Goal: Task Accomplishment & Management: Complete application form

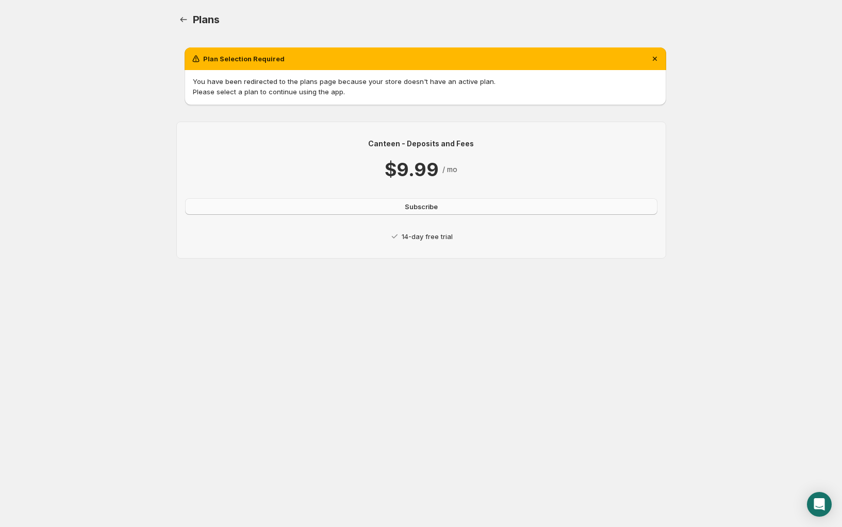
click at [410, 205] on span "Subscribe" at bounding box center [421, 207] width 33 height 10
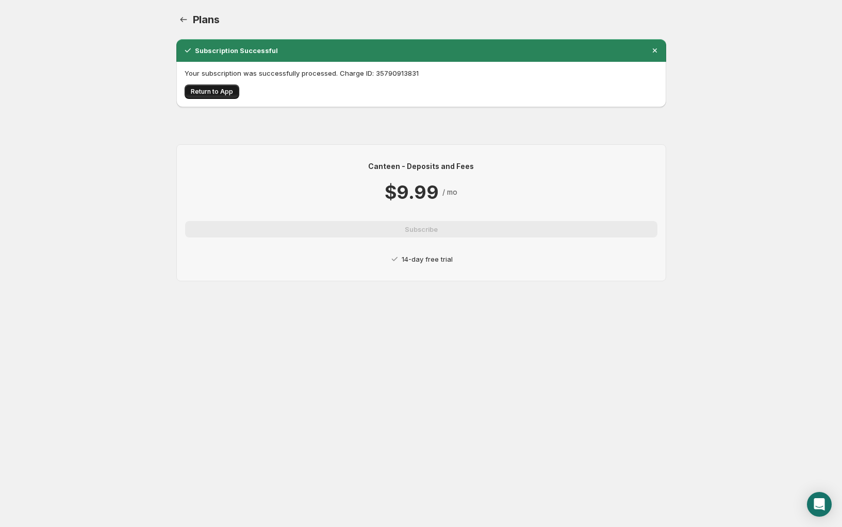
click at [210, 92] on span "Return to App" at bounding box center [212, 92] width 42 height 8
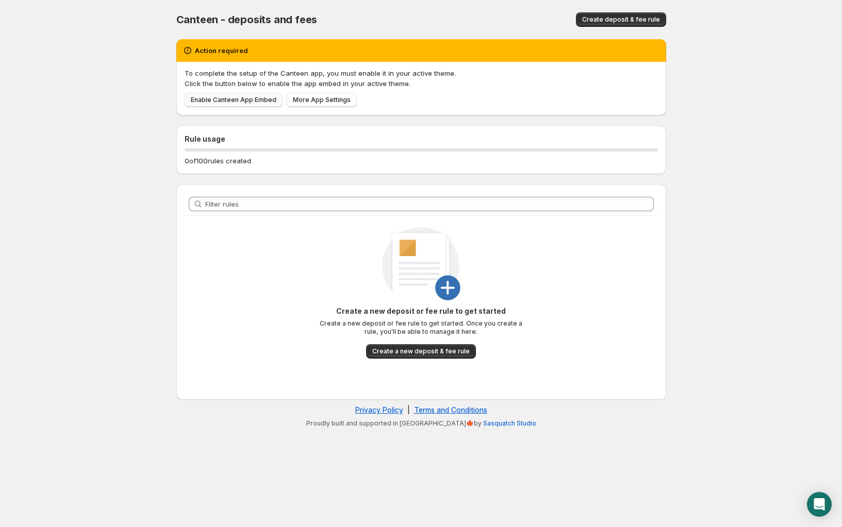
click at [246, 103] on span "Enable Canteen App Embed" at bounding box center [234, 100] width 86 height 8
click at [415, 358] on button "Create a new deposit & fee rule" at bounding box center [421, 351] width 110 height 14
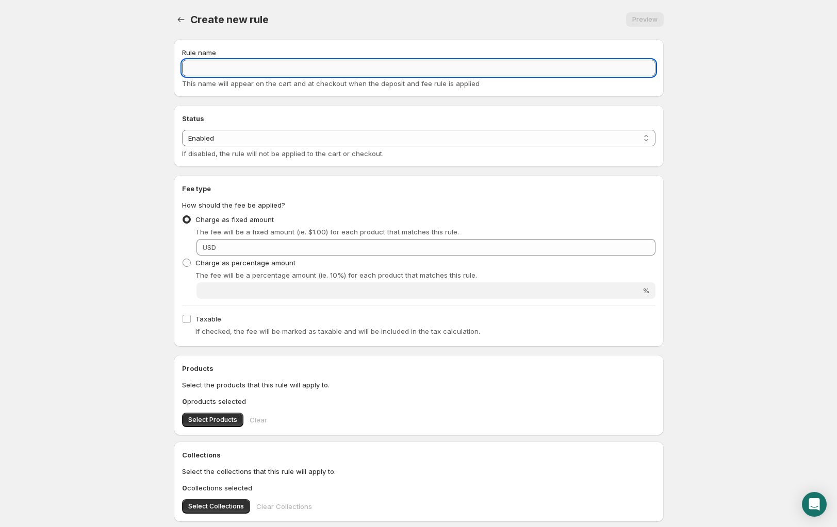
click at [218, 71] on input "Rule name" at bounding box center [418, 68] width 473 height 16
type input "One-Time Setup Fee"
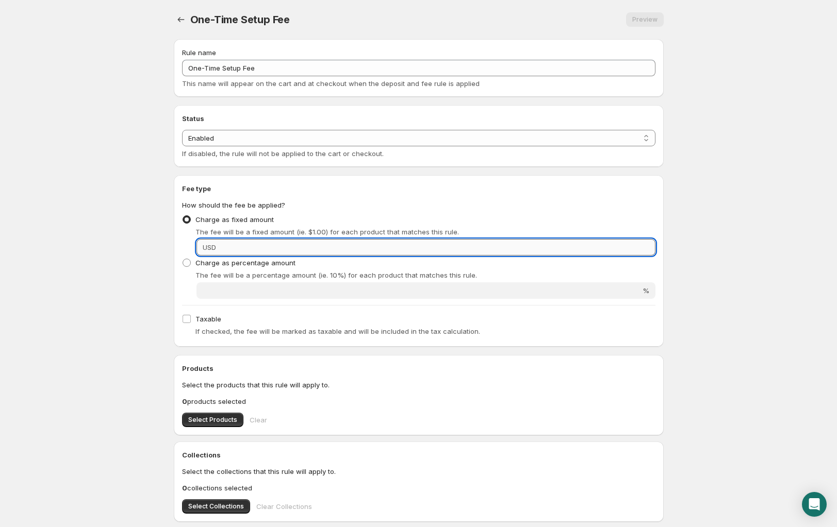
click at [243, 242] on input "Fixed amount" at bounding box center [437, 247] width 436 height 16
click at [240, 247] on input "Fixed amount" at bounding box center [437, 247] width 436 height 16
click at [231, 255] on input "33" at bounding box center [437, 247] width 436 height 16
drag, startPoint x: 222, startPoint y: 242, endPoint x: 219, endPoint y: 250, distance: 8.3
click at [222, 242] on input "33" at bounding box center [437, 247] width 436 height 16
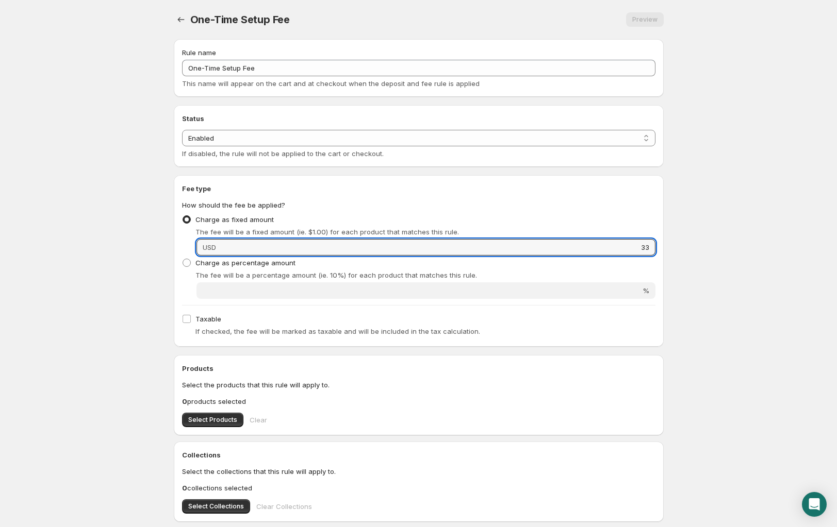
click at [218, 253] on div "USD 33" at bounding box center [425, 247] width 459 height 16
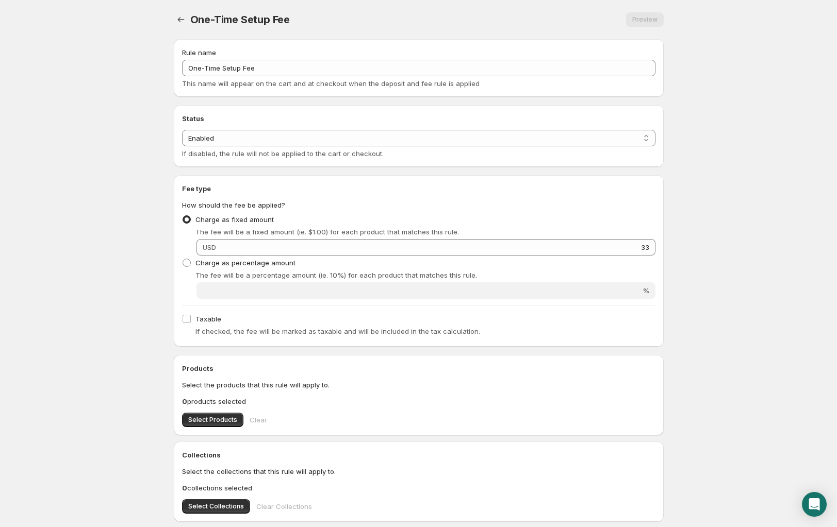
click at [218, 250] on div "USD 33" at bounding box center [425, 247] width 459 height 16
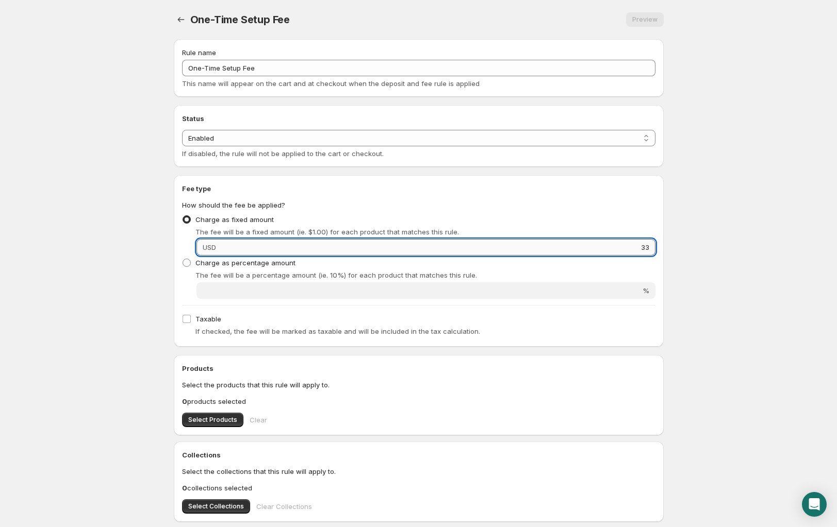
click at [648, 248] on input "33" at bounding box center [437, 247] width 436 height 16
type input "33.00"
click at [285, 204] on legend "How should the fee be applied?" at bounding box center [233, 206] width 103 height 12
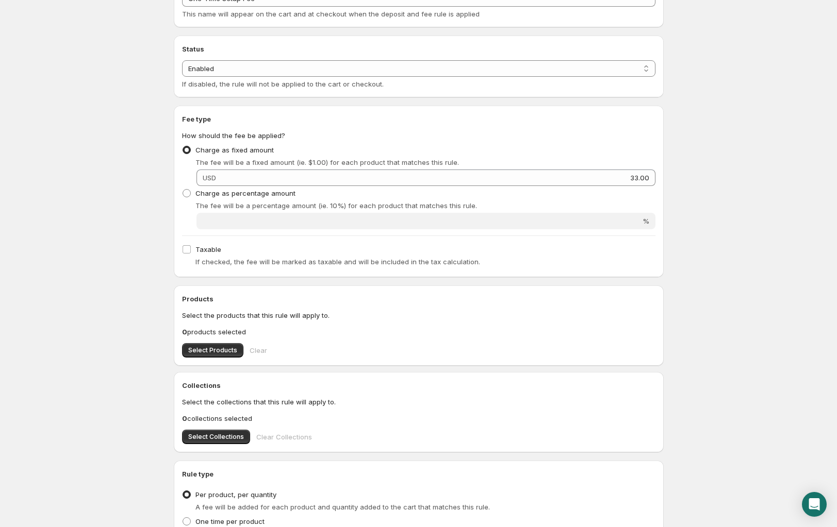
scroll to position [149, 0]
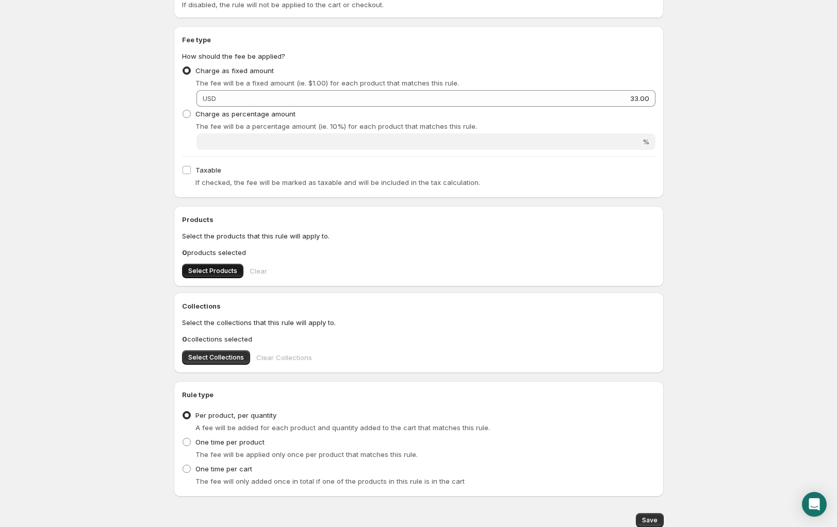
click at [216, 270] on span "Select Products" at bounding box center [212, 271] width 49 height 8
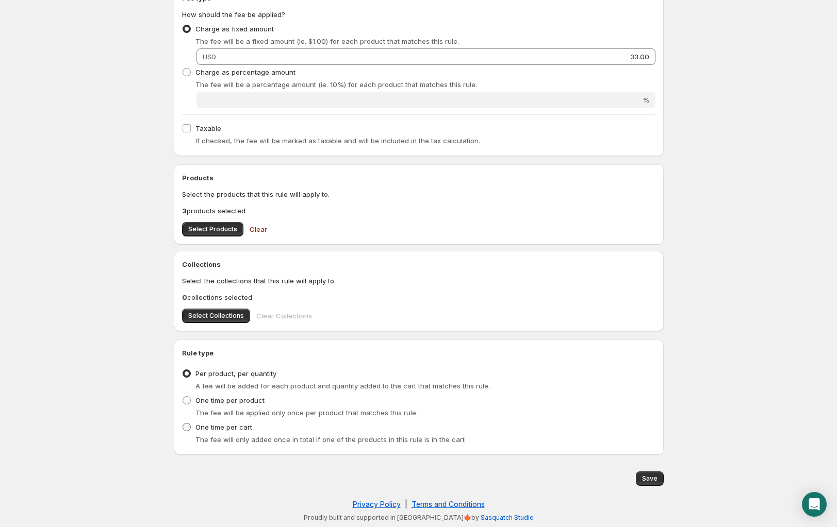
scroll to position [191, 0]
click at [188, 428] on span at bounding box center [186, 427] width 8 height 8
click at [183, 424] on input "One time per cart" at bounding box center [182, 423] width 1 height 1
radio input "true"
click at [653, 481] on span "Save" at bounding box center [649, 479] width 15 height 8
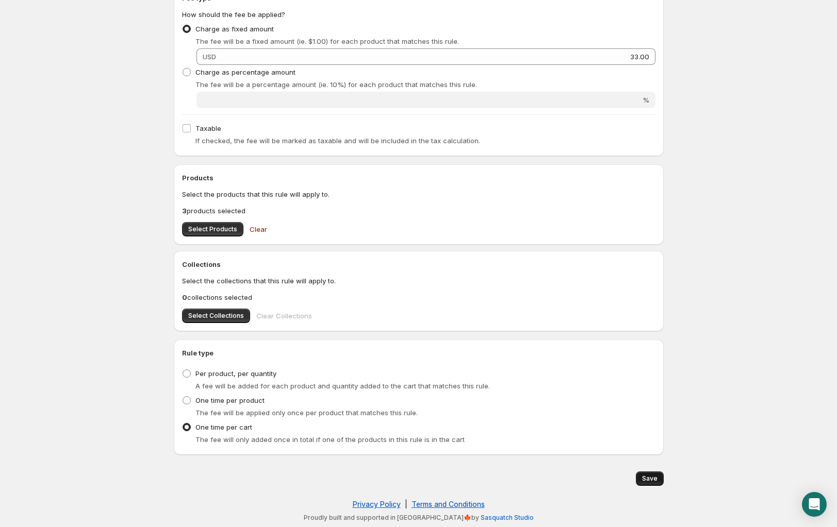
type input "33"
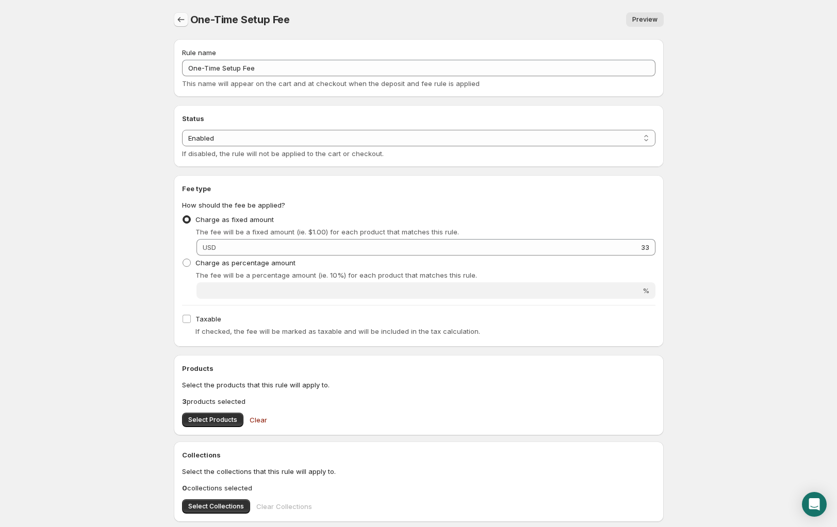
click at [176, 21] on icon "Settings" at bounding box center [181, 19] width 10 height 10
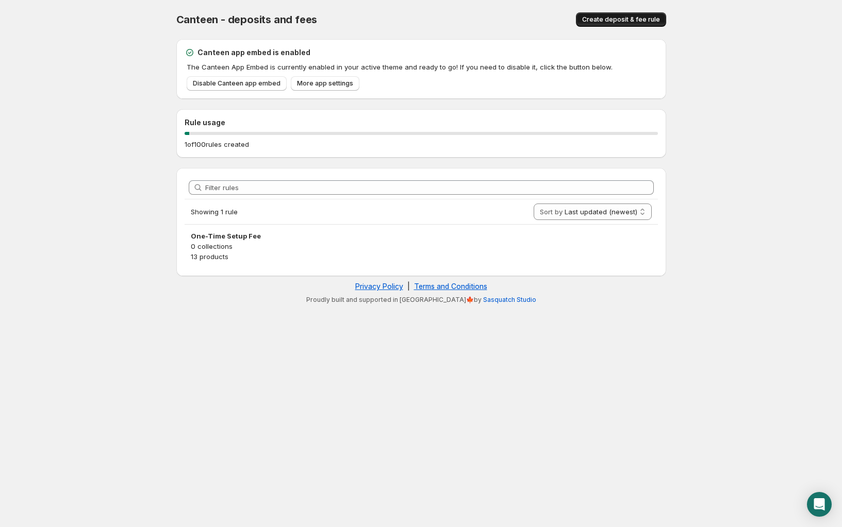
click at [612, 20] on span "Create deposit & fee rule" at bounding box center [621, 19] width 78 height 8
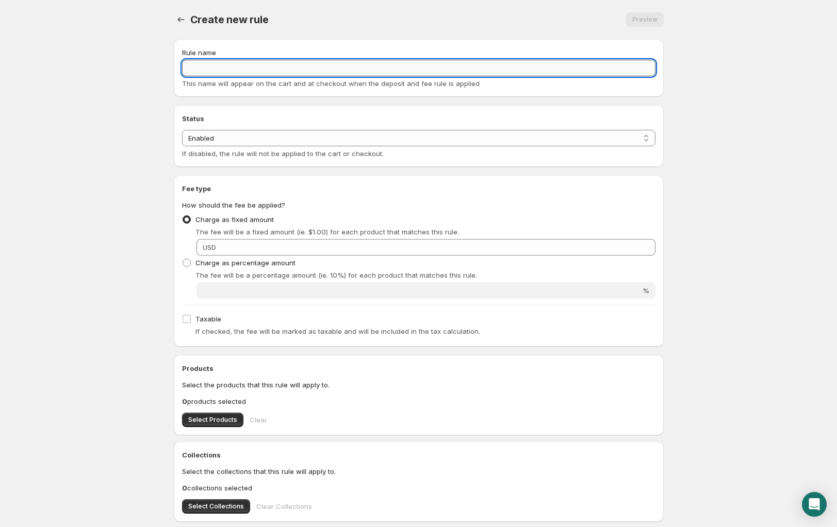
click at [207, 73] on input "Rule name" at bounding box center [418, 68] width 473 height 16
type input "Employee Wellness Fee"
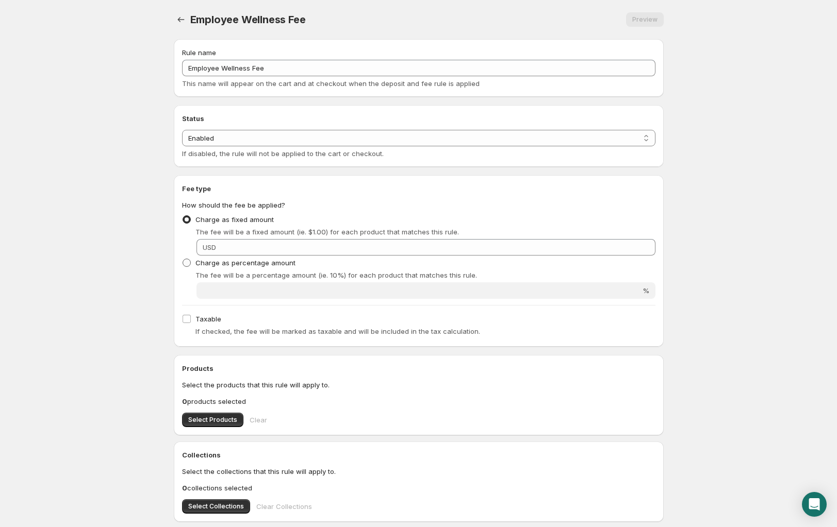
click at [183, 261] on span at bounding box center [186, 263] width 8 height 8
click at [183, 259] on input "Charge as percentage amount" at bounding box center [182, 259] width 1 height 1
radio input "true"
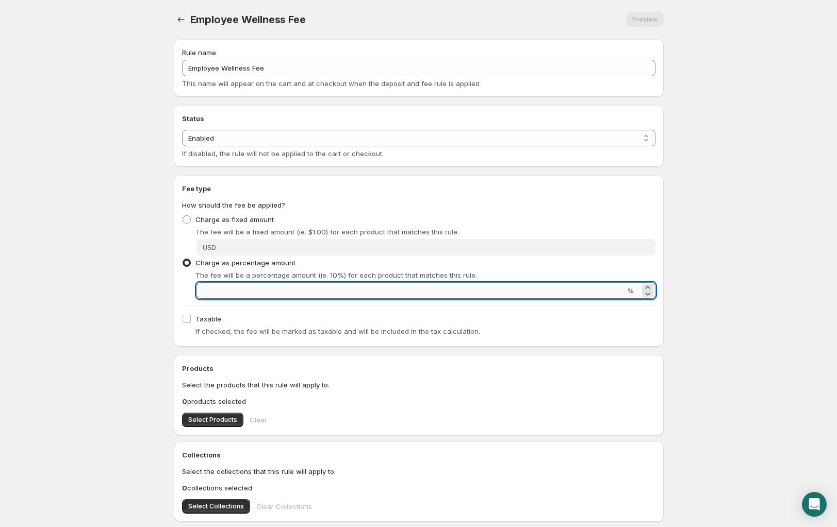
click at [222, 291] on input "Percentage amount" at bounding box center [410, 290] width 428 height 16
click at [142, 315] on body "Home Help Employee Wellness Fee. This page is ready Employee Wellness Fee Previ…" at bounding box center [418, 263] width 837 height 527
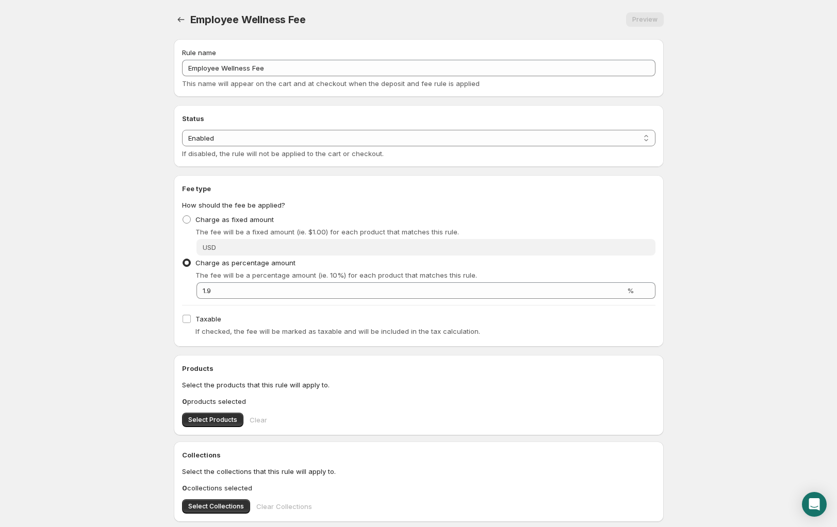
scroll to position [65, 0]
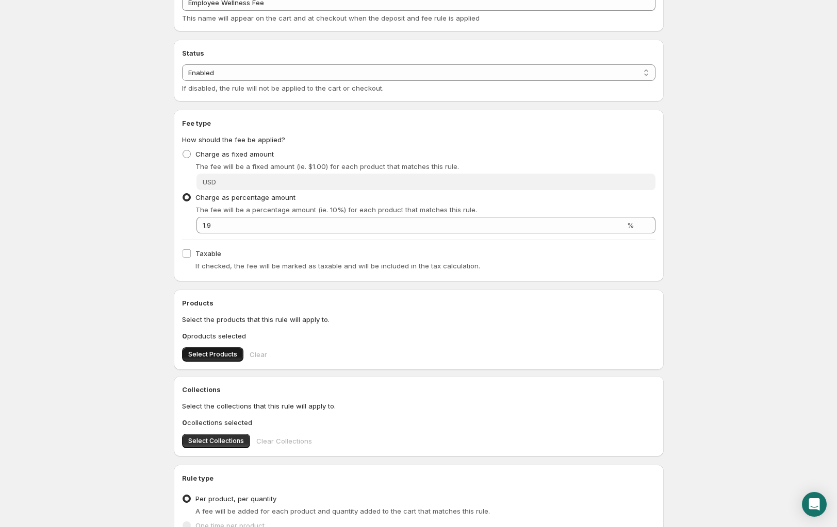
click at [216, 352] on span "Select Products" at bounding box center [212, 354] width 49 height 8
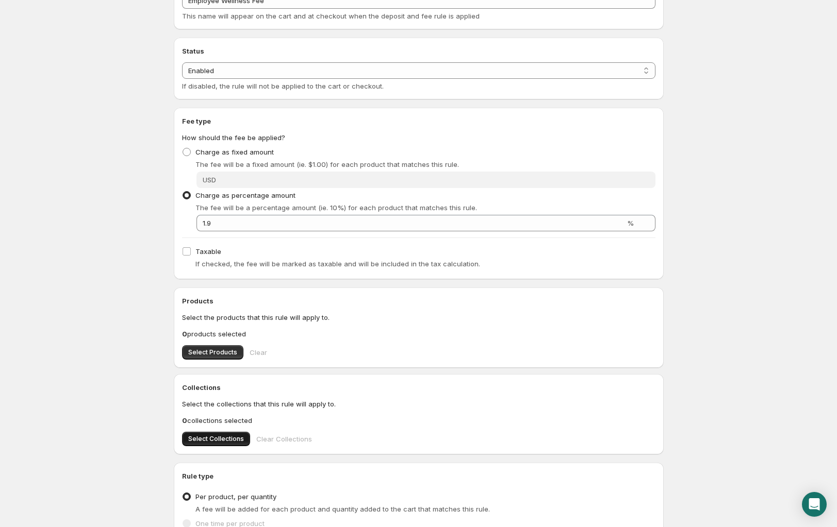
click at [220, 439] on span "Select Collections" at bounding box center [216, 439] width 56 height 8
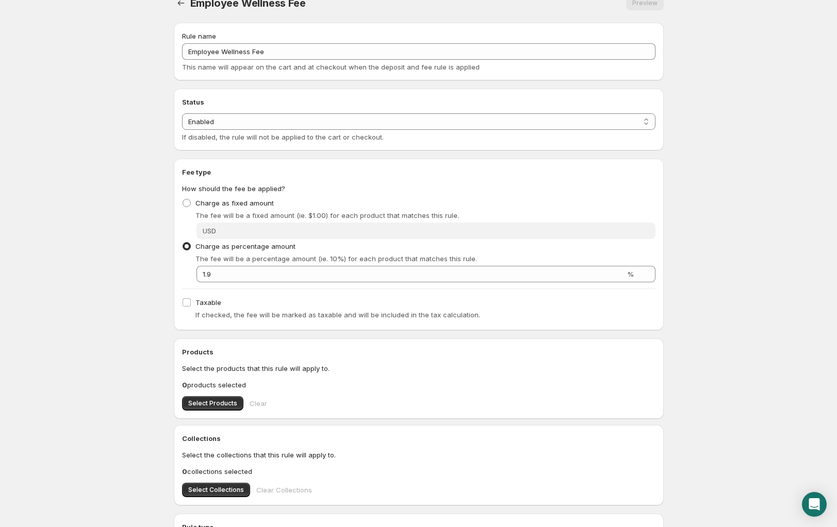
scroll to position [151, 0]
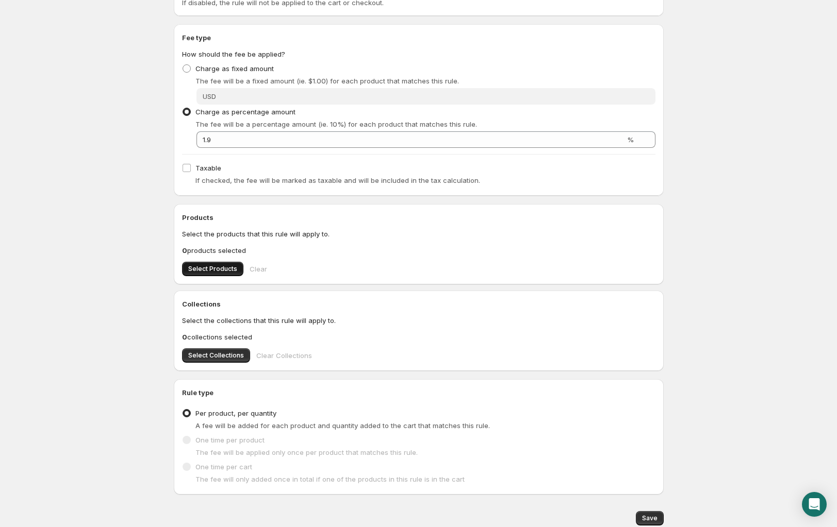
click at [212, 270] on span "Select Products" at bounding box center [212, 269] width 49 height 8
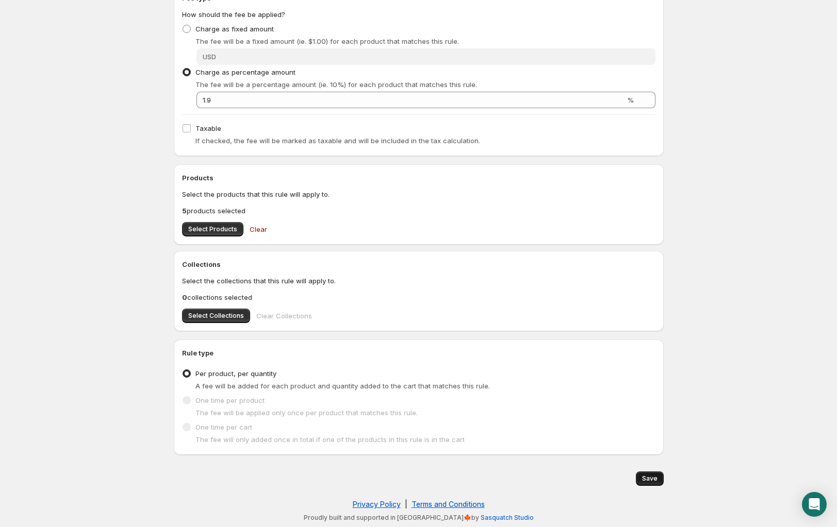
click at [650, 482] on span "Save" at bounding box center [649, 479] width 15 height 8
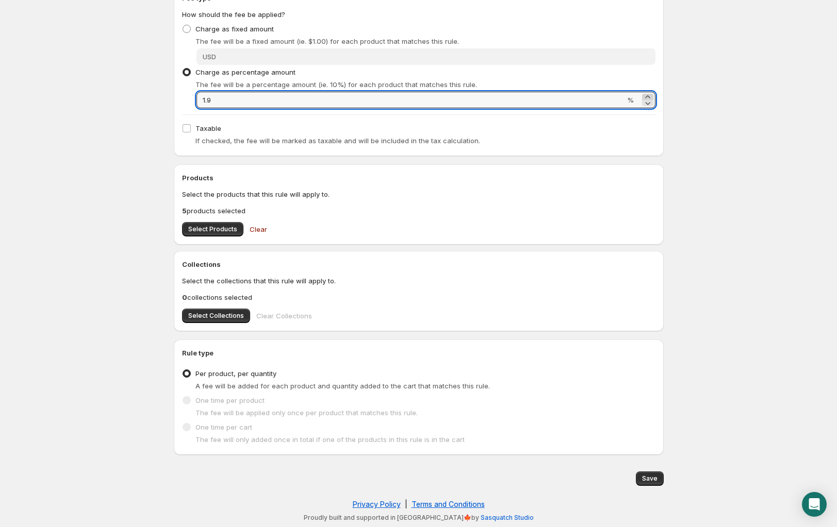
click at [645, 94] on icon at bounding box center [647, 97] width 10 height 10
click at [647, 105] on icon at bounding box center [647, 103] width 5 height 3
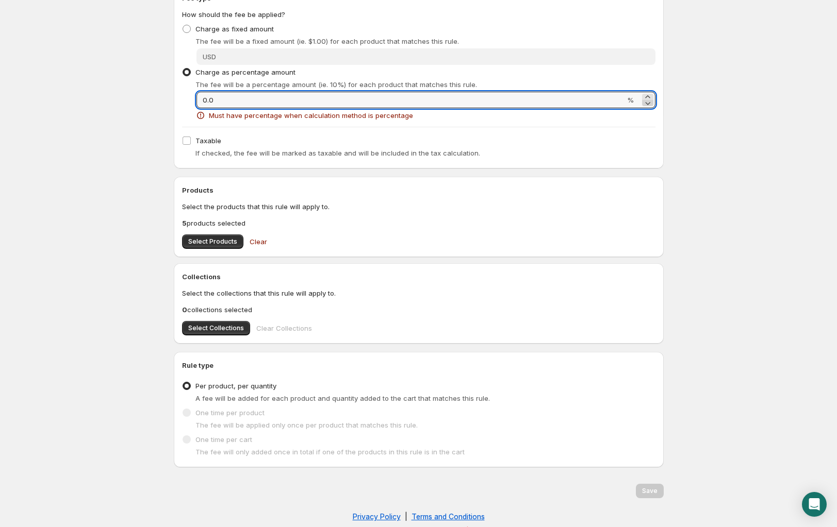
click at [647, 98] on icon at bounding box center [647, 103] width 10 height 10
click at [646, 98] on icon at bounding box center [647, 103] width 10 height 10
drag, startPoint x: 215, startPoint y: 96, endPoint x: 191, endPoint y: 93, distance: 24.4
click at [191, 93] on div "Percentage amount 0 % Must have percentage when calculation method is percentage" at bounding box center [418, 106] width 473 height 29
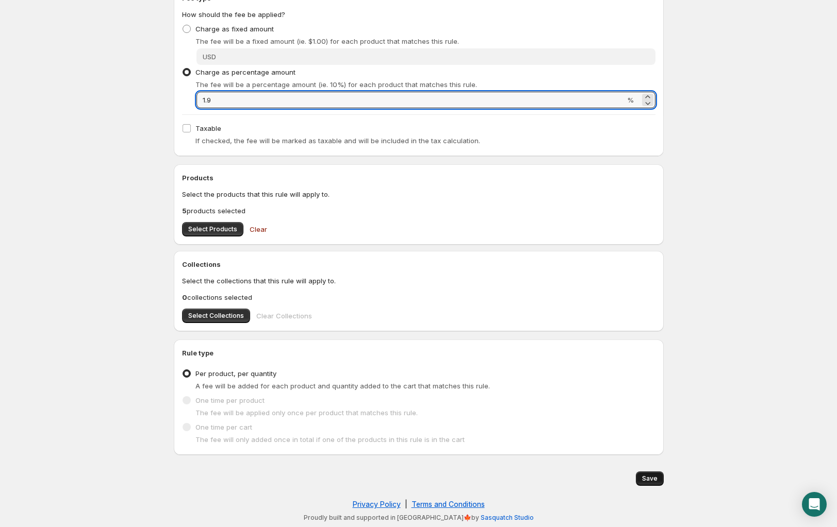
click at [651, 476] on span "Save" at bounding box center [649, 479] width 15 height 8
click at [220, 95] on input "1.9" at bounding box center [410, 100] width 428 height 16
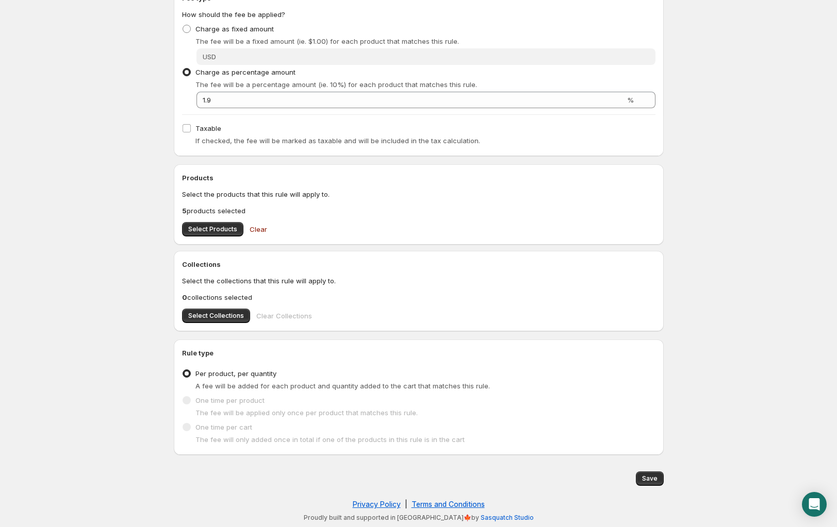
click at [591, 137] on div "If checked, the fee will be marked as taxable and will be included in the tax c…" at bounding box center [425, 141] width 460 height 10
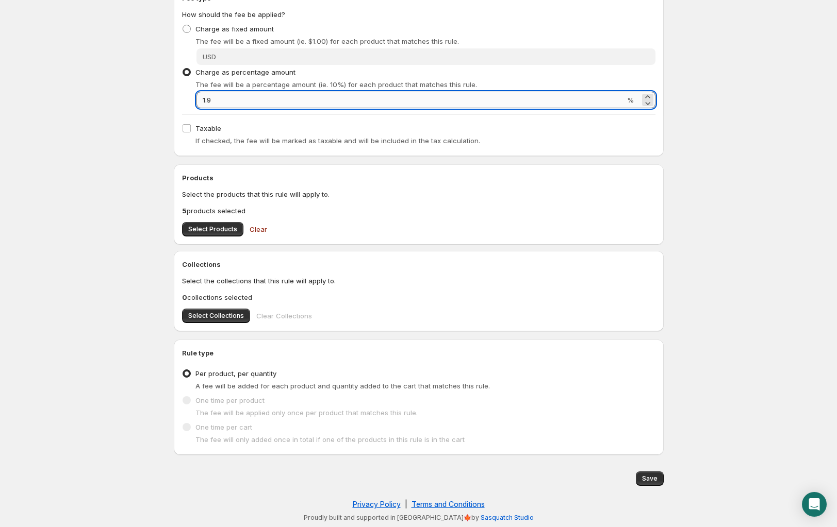
click at [246, 98] on input "1.9" at bounding box center [410, 100] width 428 height 16
type input "1"
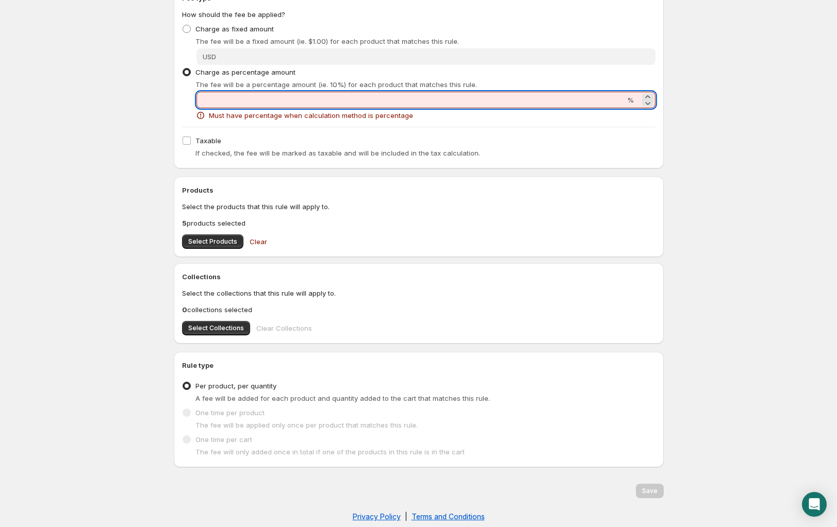
type input "1"
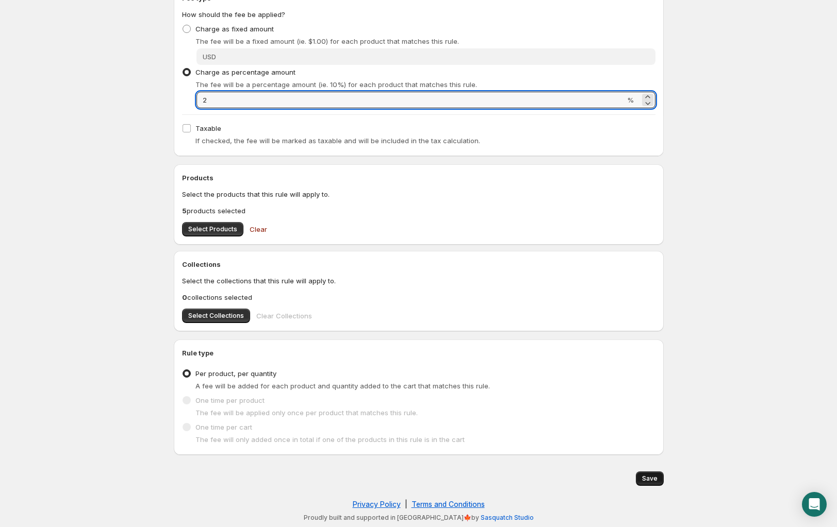
type input "2"
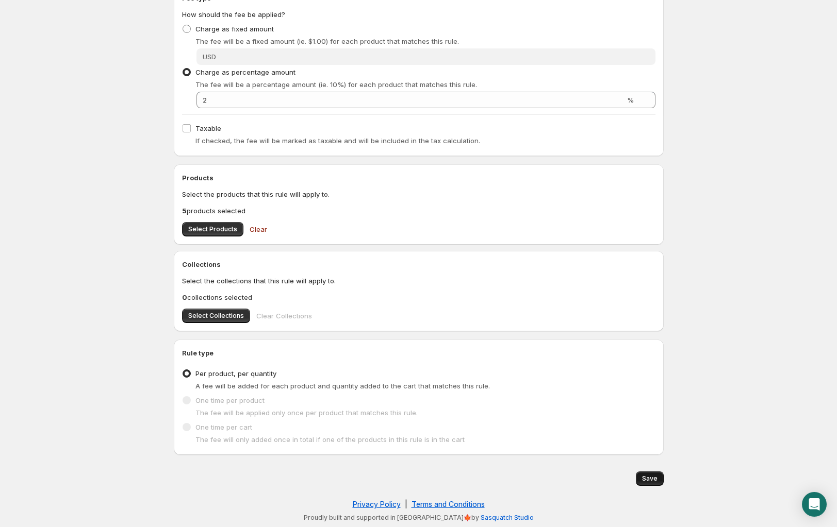
click at [653, 481] on span "Save" at bounding box center [649, 479] width 15 height 8
